Goal: Task Accomplishment & Management: Complete application form

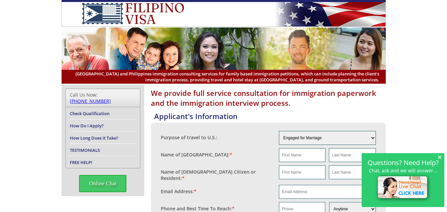
click at [440, 158] on span "×" at bounding box center [440, 157] width 5 height 6
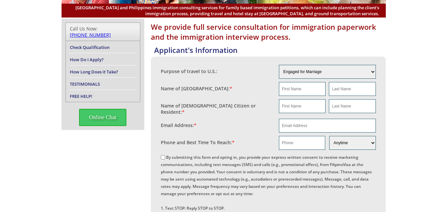
scroll to position [99, 0]
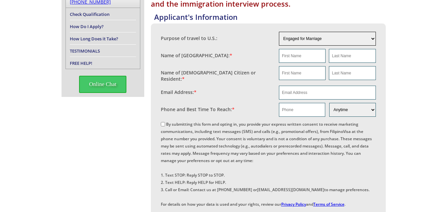
click at [319, 37] on select "Engaged for Marriage Already Married to [DEMOGRAPHIC_DATA] Citizen / Resident F…" at bounding box center [327, 39] width 97 height 14
select select "5"
click at [279, 32] on select "Engaged for Marriage Already Married to [DEMOGRAPHIC_DATA] Citizen / Resident F…" at bounding box center [327, 39] width 97 height 14
click at [296, 58] on input "text" at bounding box center [302, 56] width 47 height 14
type input "[PERSON_NAME]"
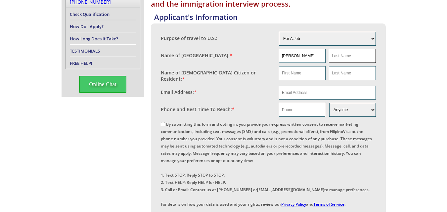
drag, startPoint x: 332, startPoint y: 55, endPoint x: 345, endPoint y: 62, distance: 14.4
click at [332, 55] on input "text" at bounding box center [352, 56] width 47 height 14
type input "m"
type input "Montuya"
click at [292, 73] on input "text" at bounding box center [302, 73] width 47 height 14
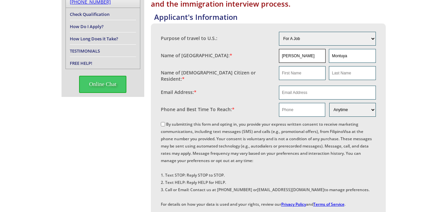
click at [291, 57] on input "[PERSON_NAME]" at bounding box center [302, 56] width 47 height 14
click at [295, 59] on input "[PERSON_NAME]" at bounding box center [302, 56] width 47 height 14
type input "I"
type input "[PERSON_NAME]"
click at [292, 75] on input "text" at bounding box center [302, 73] width 47 height 14
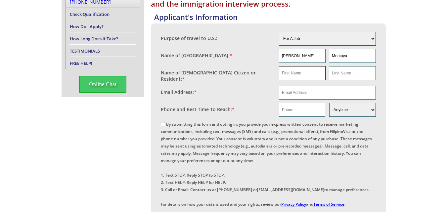
type input "[PERSON_NAME]"
click at [344, 76] on input "text" at bounding box center [352, 73] width 47 height 14
type input "MONTUYA"
click at [297, 94] on input "email" at bounding box center [327, 93] width 97 height 14
type input "[EMAIL_ADDRESS][DOMAIN_NAME]"
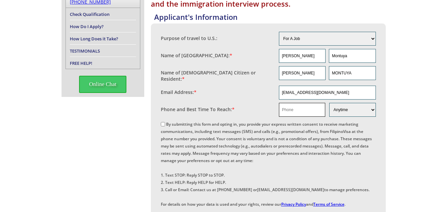
click at [299, 107] on input "text" at bounding box center [302, 110] width 46 height 14
type input "9273858092"
click at [162, 122] on input "By submitting this form and opting in, you provide your express written consent…" at bounding box center [163, 124] width 4 height 4
checkbox input "true"
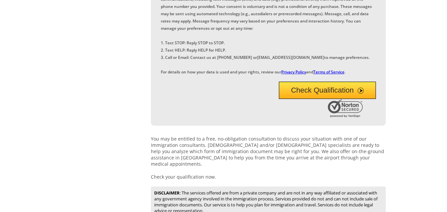
click at [310, 99] on button "Check Qualification" at bounding box center [327, 90] width 97 height 17
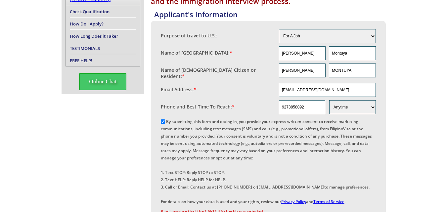
scroll to position [0, 0]
